Goal: Navigation & Orientation: Find specific page/section

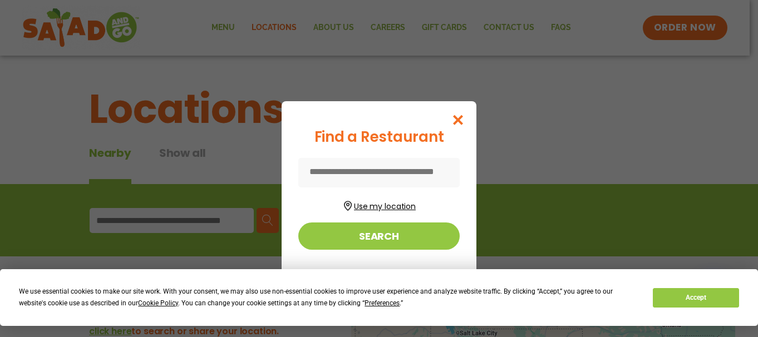
click at [373, 208] on button "Use my location" at bounding box center [378, 204] width 161 height 15
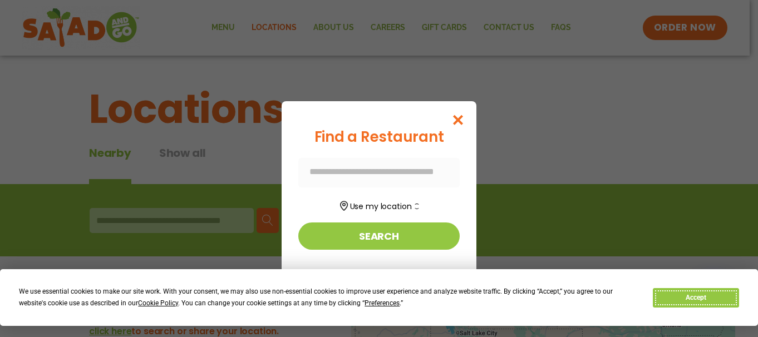
click at [691, 299] on button "Accept" at bounding box center [696, 297] width 86 height 19
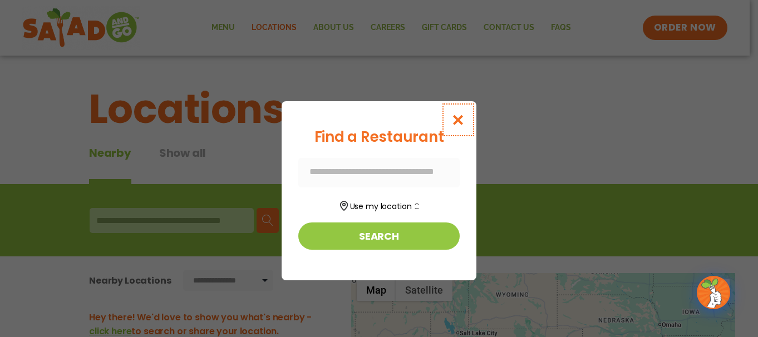
click at [458, 121] on icon "Close modal" at bounding box center [458, 120] width 14 height 12
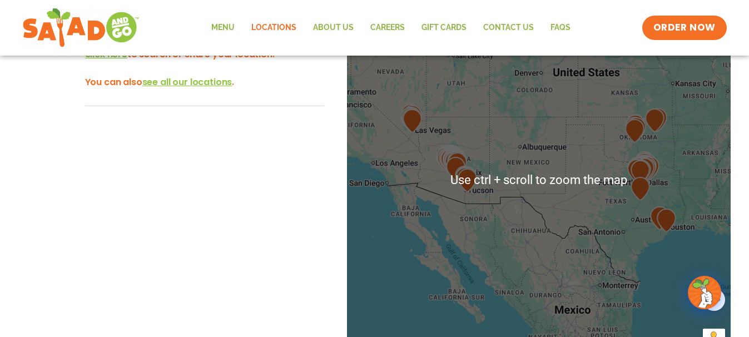
scroll to position [278, 0]
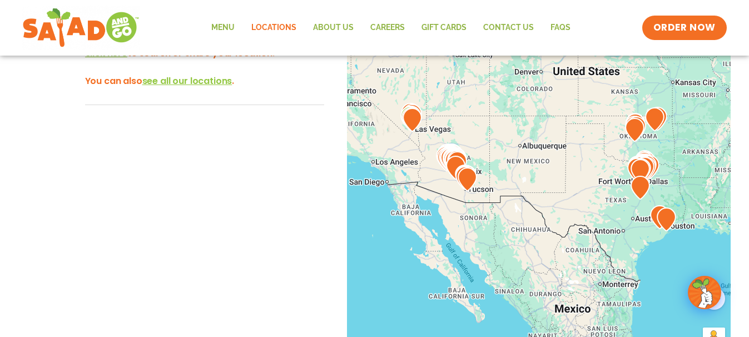
click at [471, 187] on img at bounding box center [467, 179] width 19 height 24
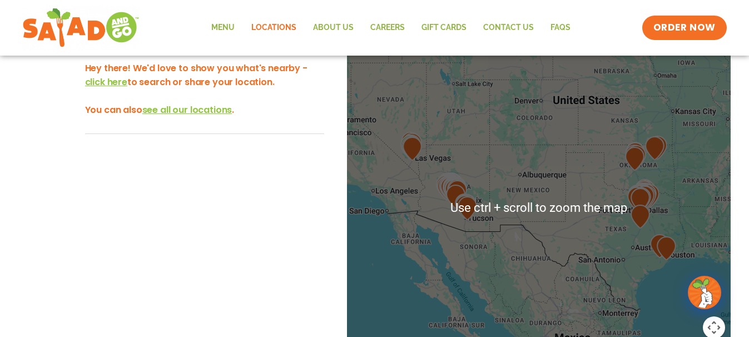
scroll to position [223, 0]
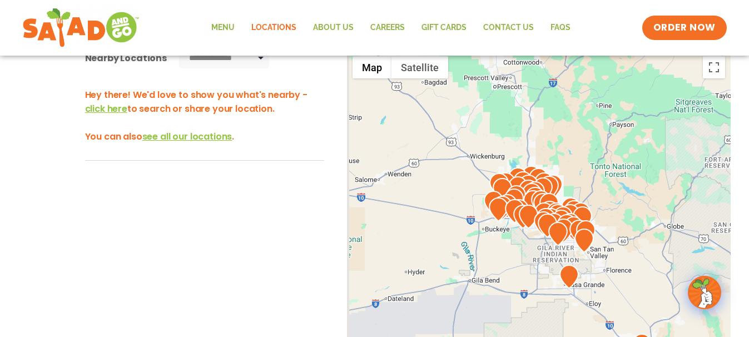
drag, startPoint x: 388, startPoint y: 243, endPoint x: 665, endPoint y: 265, distance: 278.5
click at [665, 265] on div at bounding box center [539, 235] width 384 height 368
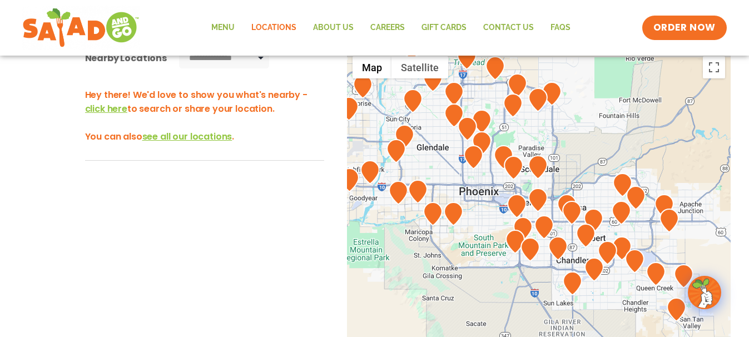
drag, startPoint x: 725, startPoint y: 159, endPoint x: 549, endPoint y: 273, distance: 210.2
click at [549, 273] on div at bounding box center [539, 235] width 384 height 368
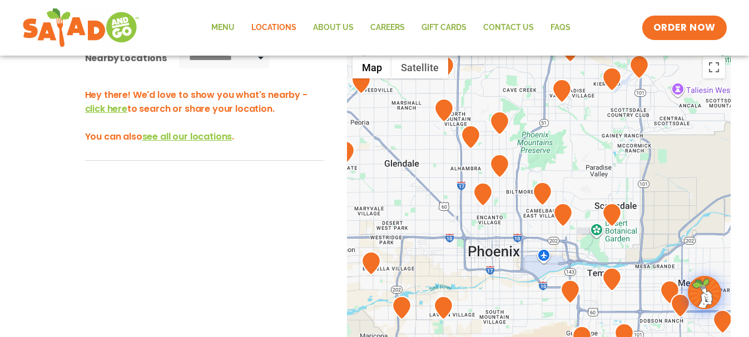
drag, startPoint x: 467, startPoint y: 154, endPoint x: 481, endPoint y: 302, distance: 148.0
click at [481, 302] on div at bounding box center [539, 235] width 384 height 368
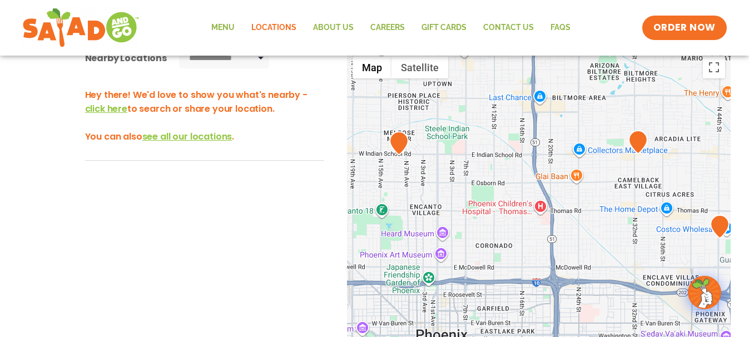
drag, startPoint x: 571, startPoint y: 184, endPoint x: 551, endPoint y: 317, distance: 134.5
click at [551, 317] on div at bounding box center [539, 235] width 384 height 368
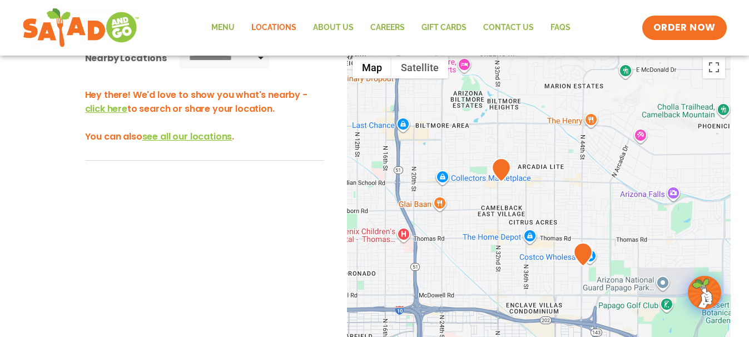
drag, startPoint x: 606, startPoint y: 185, endPoint x: 465, endPoint y: 213, distance: 143.5
click at [465, 213] on div at bounding box center [539, 235] width 384 height 368
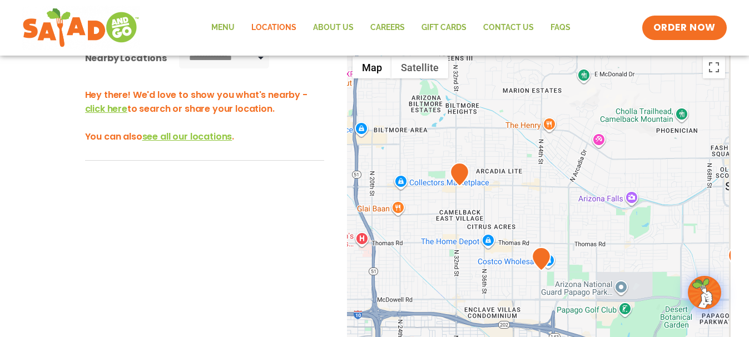
drag, startPoint x: 523, startPoint y: 199, endPoint x: 485, endPoint y: 202, distance: 39.1
click at [485, 202] on div at bounding box center [539, 235] width 384 height 368
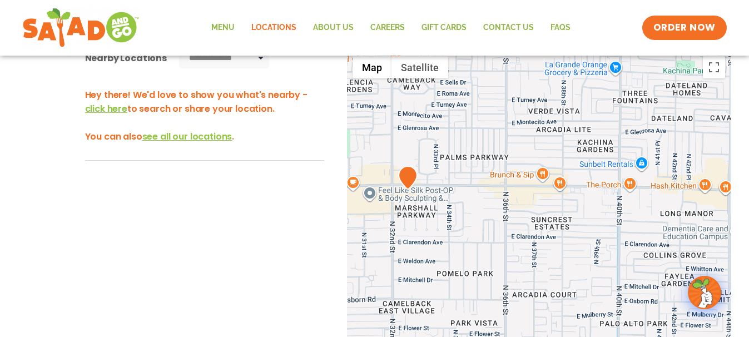
drag, startPoint x: 461, startPoint y: 179, endPoint x: 475, endPoint y: 246, distance: 69.3
click at [475, 246] on div at bounding box center [539, 235] width 384 height 368
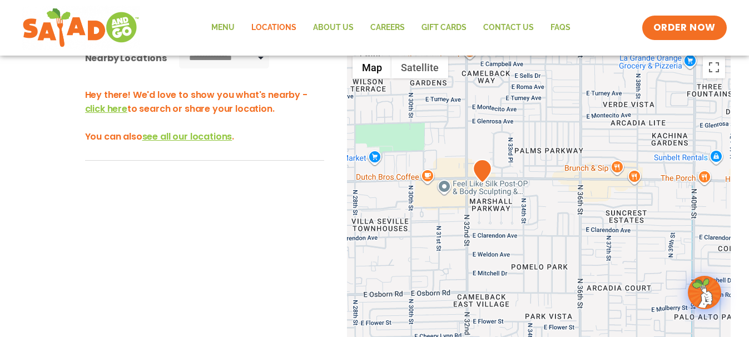
drag, startPoint x: 415, startPoint y: 237, endPoint x: 490, endPoint y: 230, distance: 75.4
click at [490, 230] on div at bounding box center [539, 235] width 384 height 368
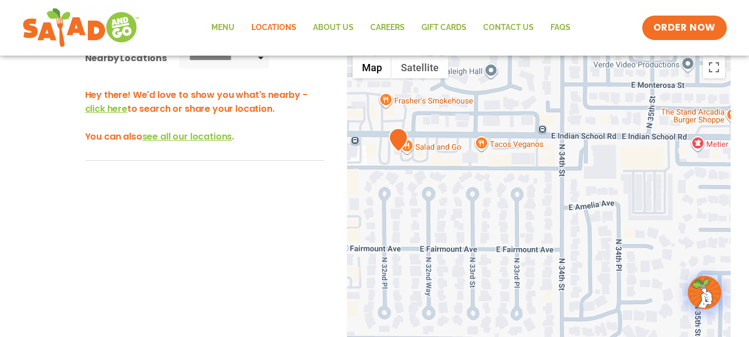
drag, startPoint x: 576, startPoint y: 195, endPoint x: 518, endPoint y: 262, distance: 88.3
click at [518, 262] on div at bounding box center [539, 235] width 384 height 368
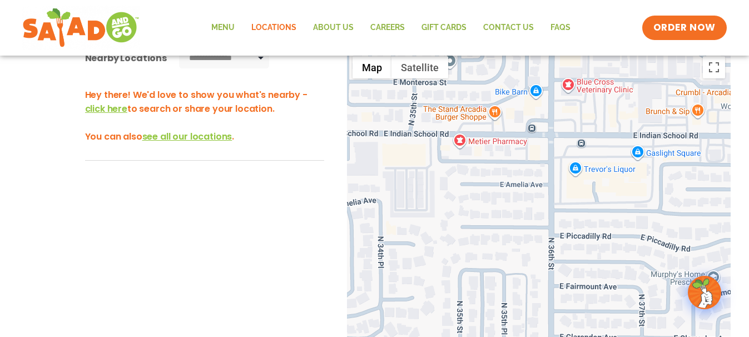
drag, startPoint x: 636, startPoint y: 233, endPoint x: 396, endPoint y: 230, distance: 240.3
click at [396, 230] on div at bounding box center [539, 235] width 384 height 368
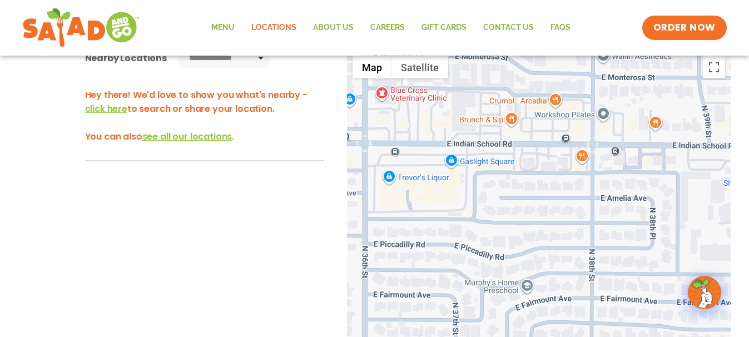
drag, startPoint x: 703, startPoint y: 191, endPoint x: 513, endPoint y: 200, distance: 189.9
click at [513, 200] on div at bounding box center [539, 235] width 384 height 368
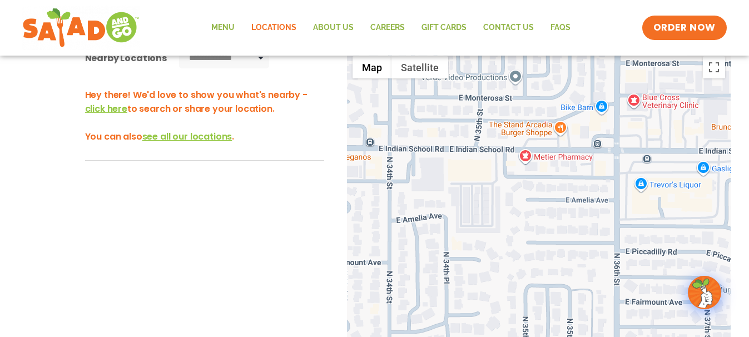
drag, startPoint x: 449, startPoint y: 201, endPoint x: 703, endPoint y: 208, distance: 253.8
click at [703, 208] on div at bounding box center [539, 235] width 384 height 368
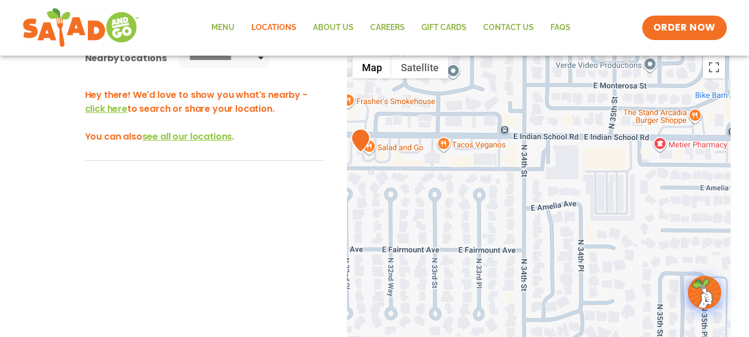
drag, startPoint x: 442, startPoint y: 209, endPoint x: 579, endPoint y: 196, distance: 137.4
click at [579, 196] on div at bounding box center [539, 235] width 384 height 368
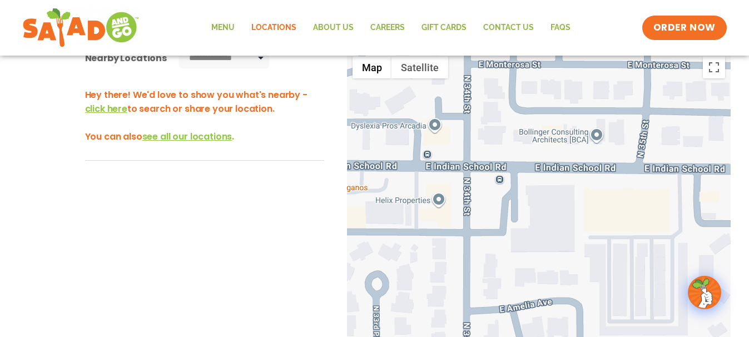
drag, startPoint x: 612, startPoint y: 157, endPoint x: 609, endPoint y: 251, distance: 94.1
click at [609, 251] on div at bounding box center [539, 235] width 384 height 368
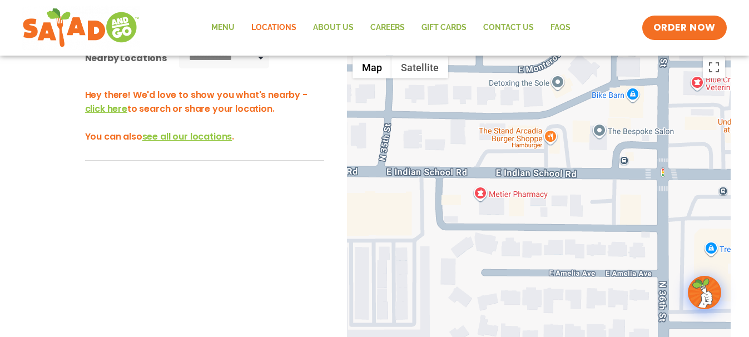
drag, startPoint x: 688, startPoint y: 249, endPoint x: 429, endPoint y: 249, distance: 259.2
click at [429, 249] on div at bounding box center [539, 235] width 384 height 368
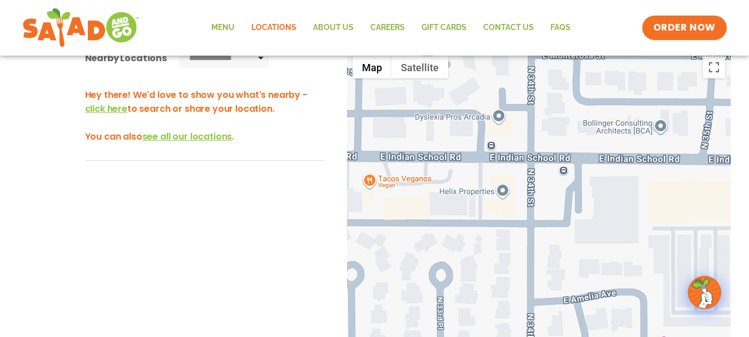
drag, startPoint x: 436, startPoint y: 246, endPoint x: 762, endPoint y: 235, distance: 325.6
click at [749, 235] on html "**********" at bounding box center [374, 199] width 749 height 844
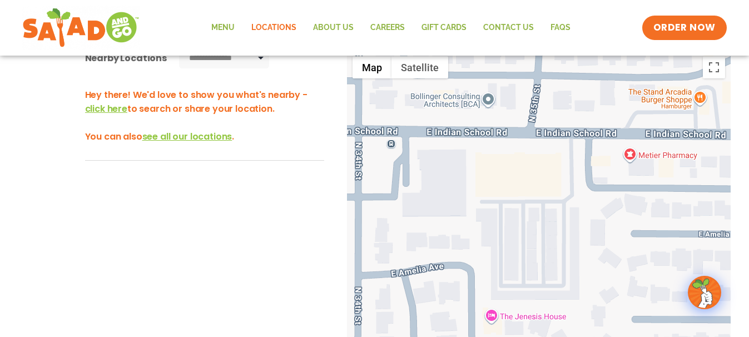
drag, startPoint x: 422, startPoint y: 213, endPoint x: 251, endPoint y: 185, distance: 172.6
click at [251, 185] on div "**********" at bounding box center [374, 248] width 749 height 428
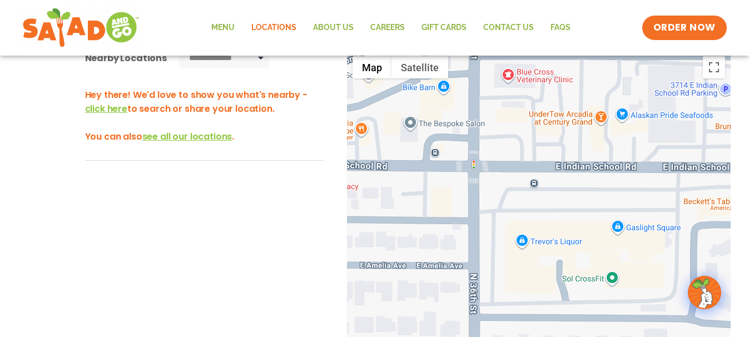
drag, startPoint x: 654, startPoint y: 214, endPoint x: 320, endPoint y: 247, distance: 334.8
click at [320, 247] on div "**********" at bounding box center [374, 248] width 749 height 428
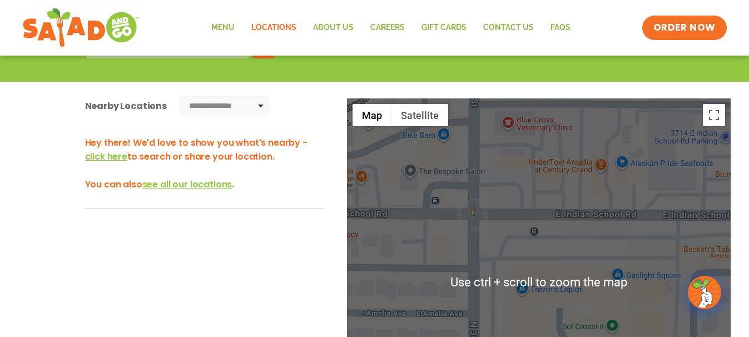
scroll to position [167, 0]
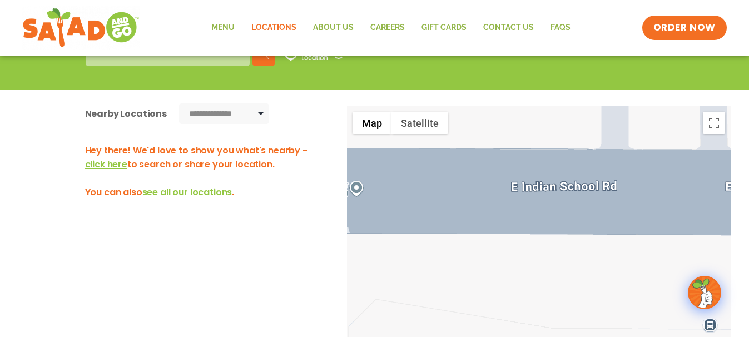
drag, startPoint x: 455, startPoint y: 239, endPoint x: 634, endPoint y: 263, distance: 180.2
click at [634, 263] on div at bounding box center [539, 290] width 384 height 368
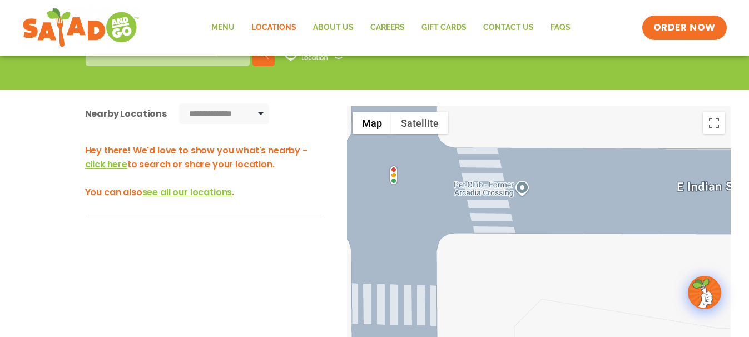
drag, startPoint x: 425, startPoint y: 266, endPoint x: 594, endPoint y: 266, distance: 168.6
click at [594, 266] on div at bounding box center [539, 290] width 384 height 368
